Goal: Transaction & Acquisition: Purchase product/service

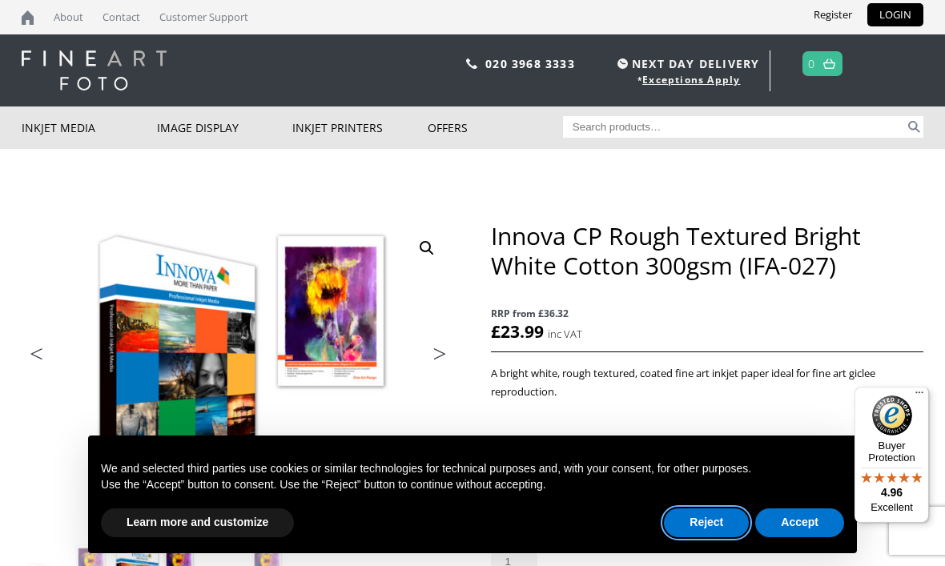
click at [708, 522] on button "Reject" at bounding box center [706, 522] width 85 height 29
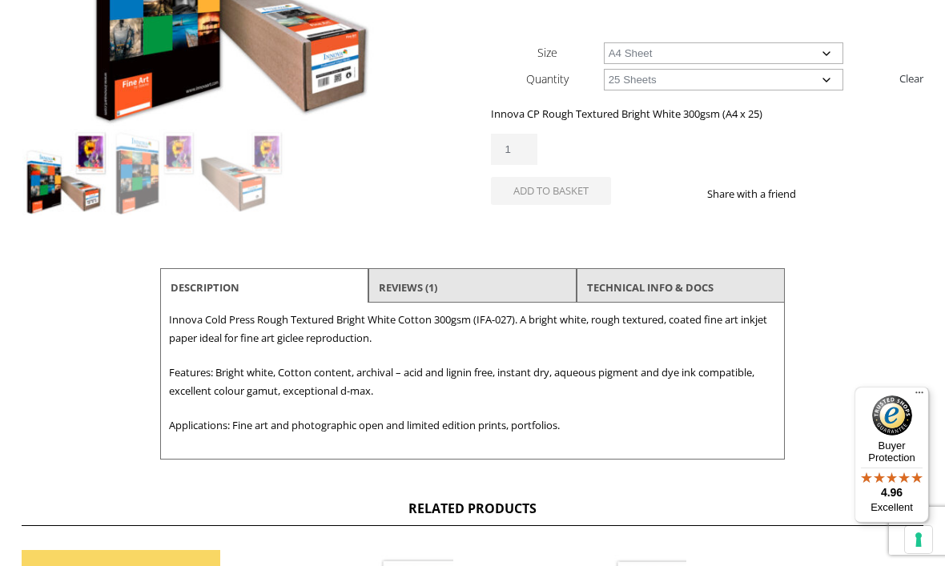
scroll to position [448, 0]
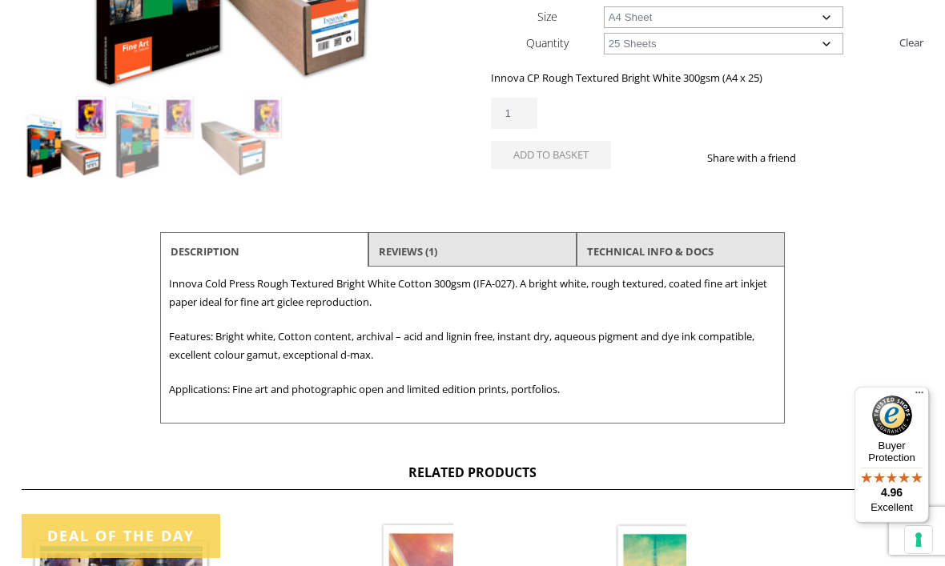
click at [534, 248] on li "Reviews (1)" at bounding box center [472, 251] width 208 height 38
click at [492, 246] on li "Reviews (1)" at bounding box center [472, 251] width 208 height 38
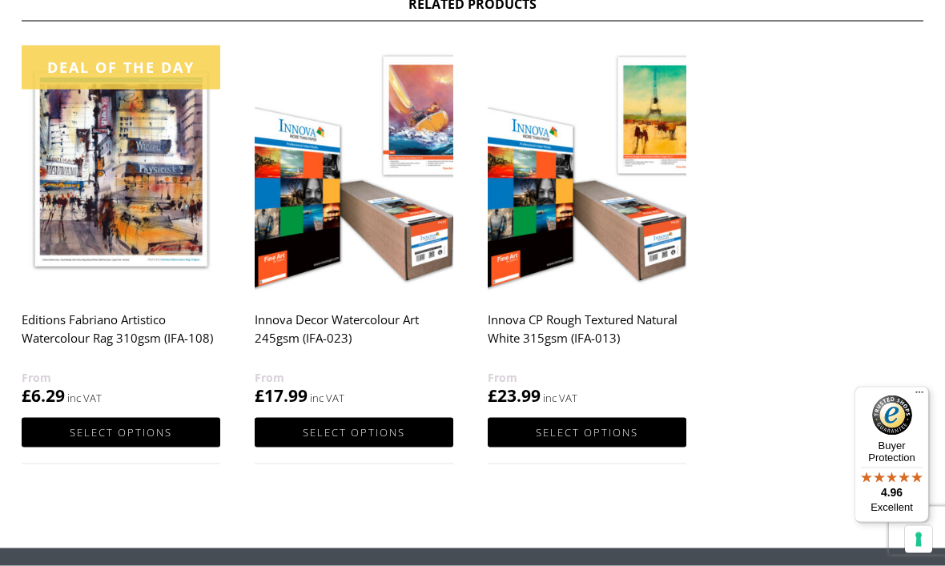
scroll to position [917, 0]
click at [335, 207] on img at bounding box center [354, 169] width 199 height 248
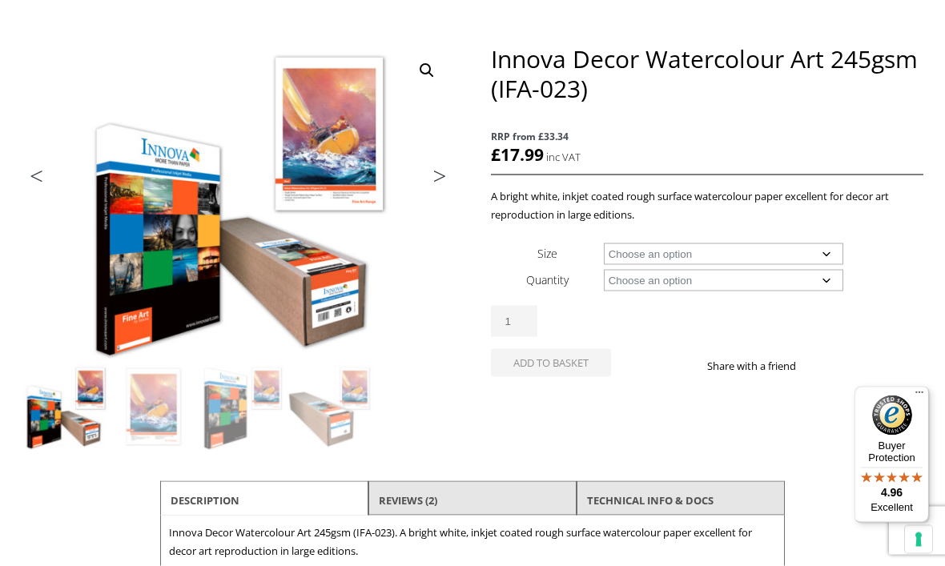
scroll to position [171, 0]
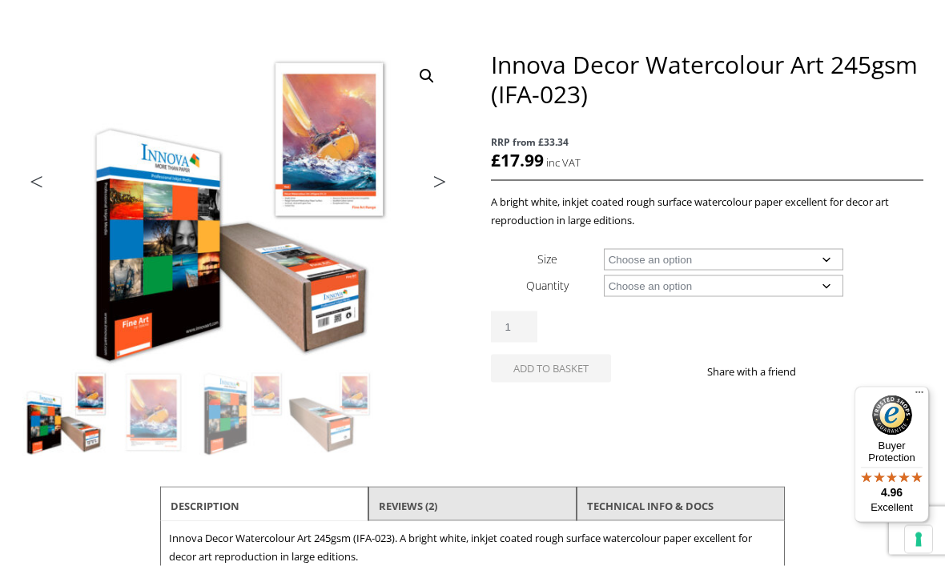
click at [828, 259] on select "Choose an option A4 Sheet A3 Sheet A3+ Sheet A2 Sheet 17" Wide Roll 24" Wide Ro…" at bounding box center [724, 260] width 240 height 22
select select "a4-sheet"
click at [831, 290] on select "Choose an option 25 Sheets" at bounding box center [724, 286] width 240 height 22
select select "25-sheets"
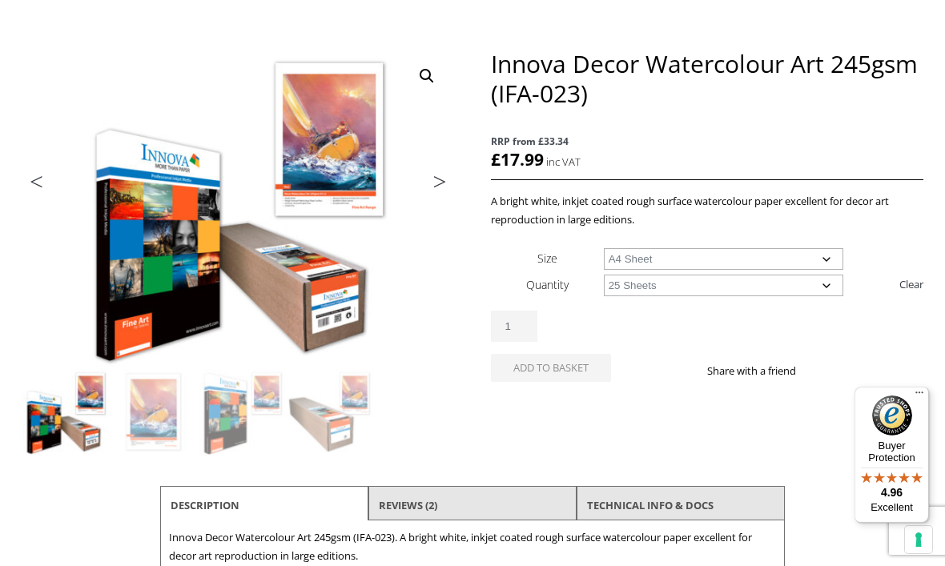
select select "a4-sheet"
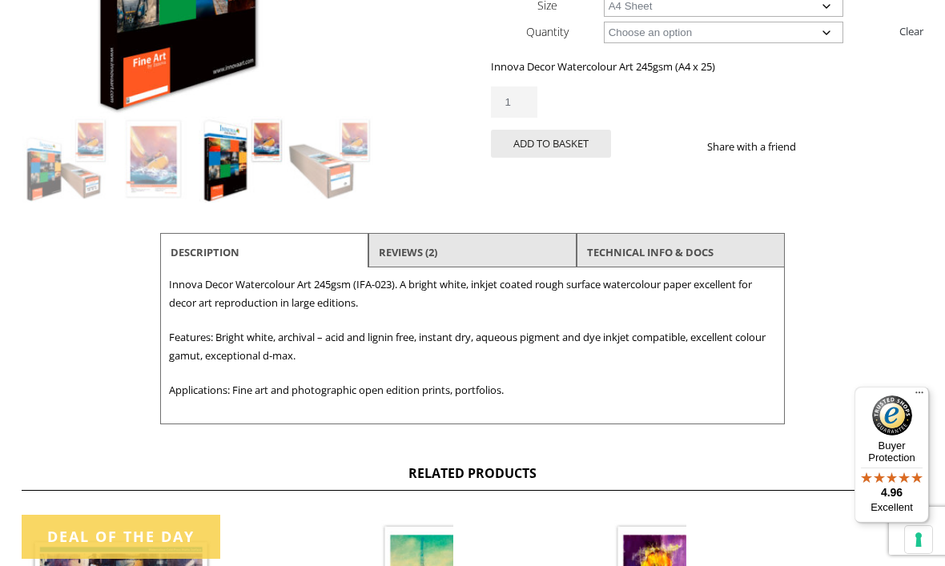
scroll to position [432, 0]
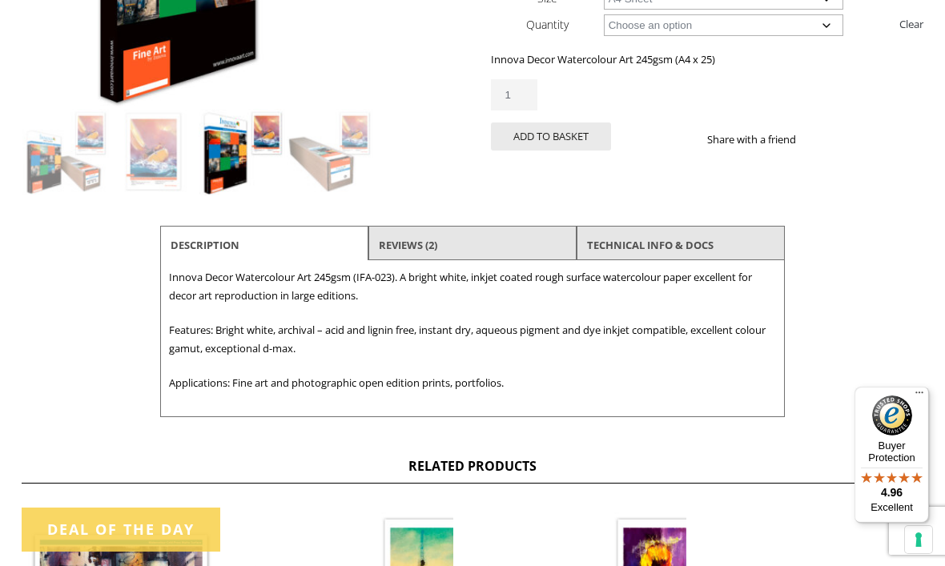
click at [519, 244] on li "Reviews (2)" at bounding box center [472, 245] width 208 height 38
click at [399, 245] on link "Reviews (2)" at bounding box center [408, 245] width 58 height 29
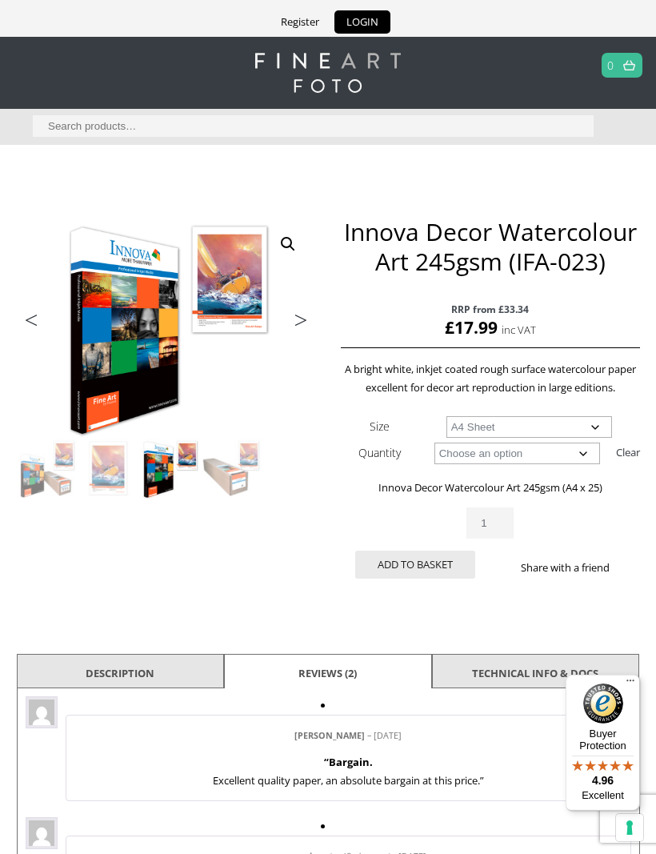
scroll to position [0, 0]
